Goal: Task Accomplishment & Management: Use online tool/utility

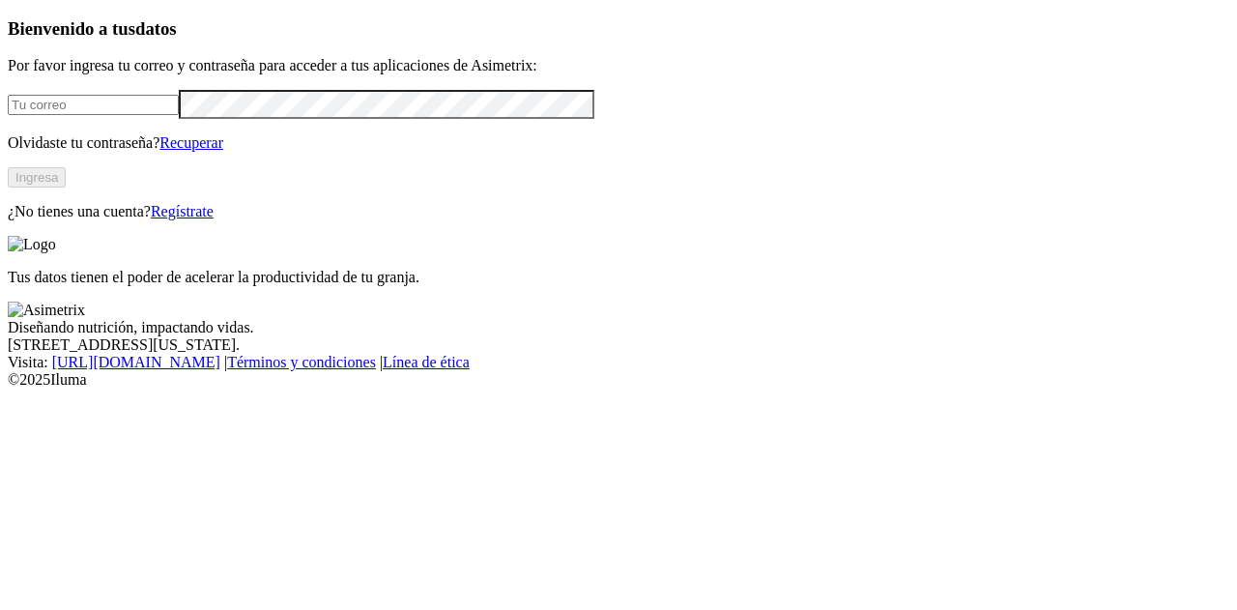
type input "[EMAIL_ADDRESS][DOMAIN_NAME]"
click at [66, 187] on button "Ingresa" at bounding box center [37, 177] width 58 height 20
